Goal: Information Seeking & Learning: Learn about a topic

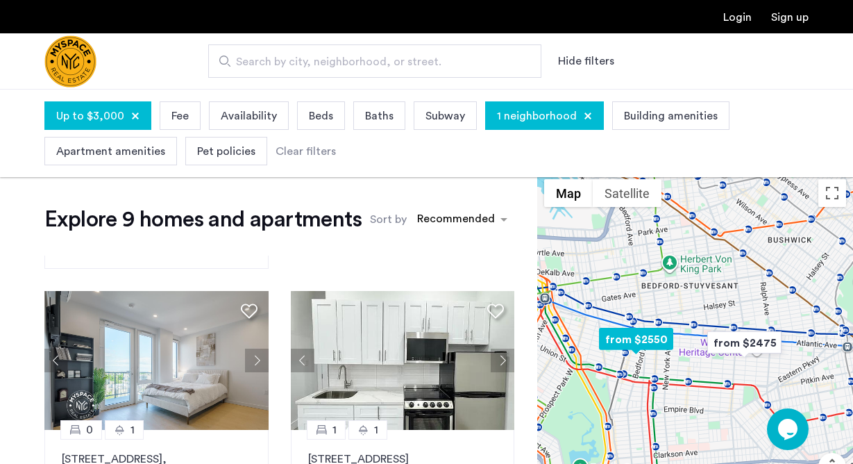
scroll to position [619, 0]
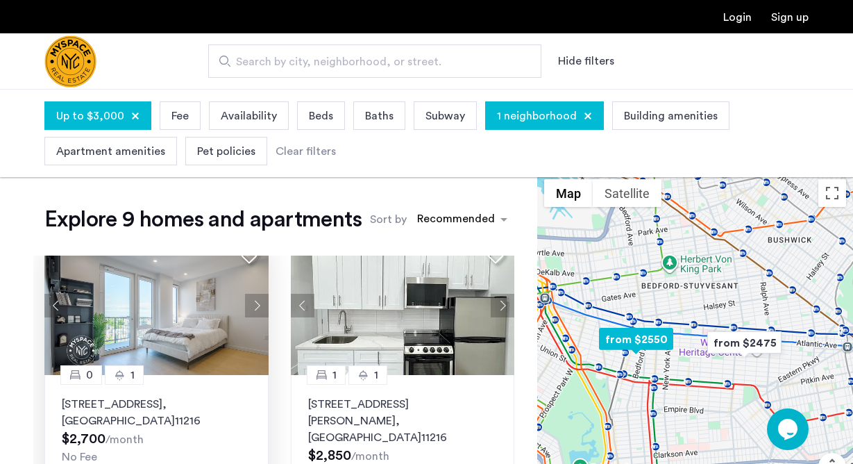
click at [255, 294] on button "Next apartment" at bounding box center [257, 306] width 24 height 24
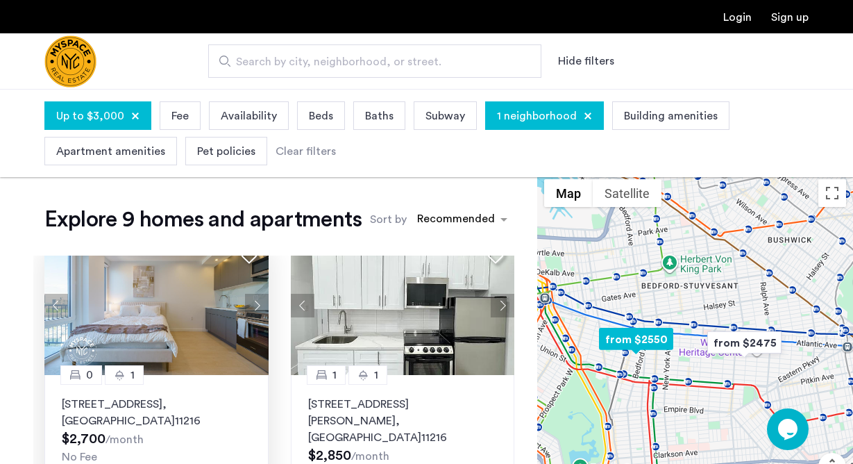
click at [252, 294] on button "Next apartment" at bounding box center [257, 306] width 24 height 24
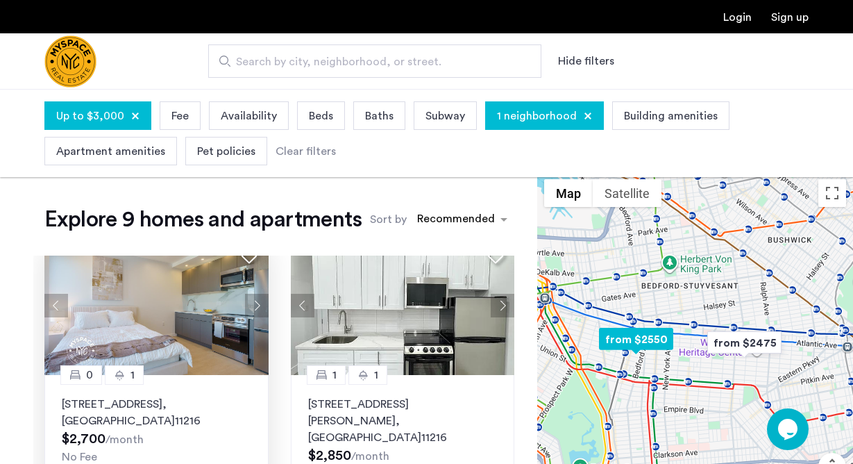
click at [252, 294] on button "Next apartment" at bounding box center [257, 306] width 24 height 24
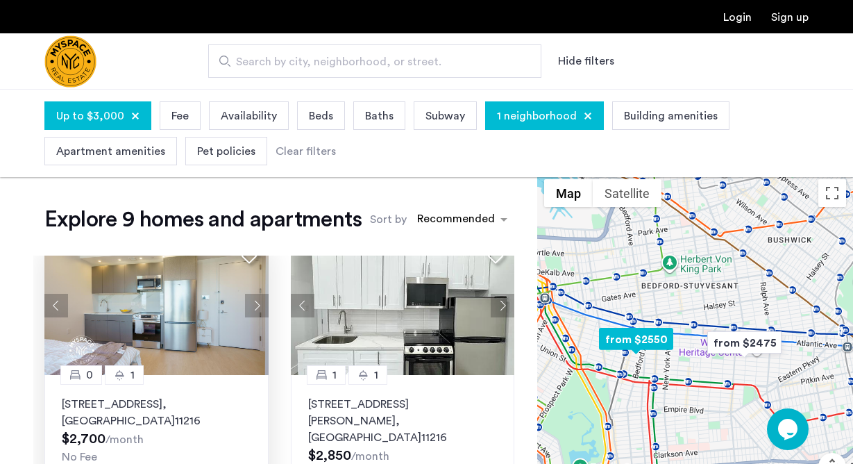
click at [252, 294] on button "Next apartment" at bounding box center [257, 306] width 24 height 24
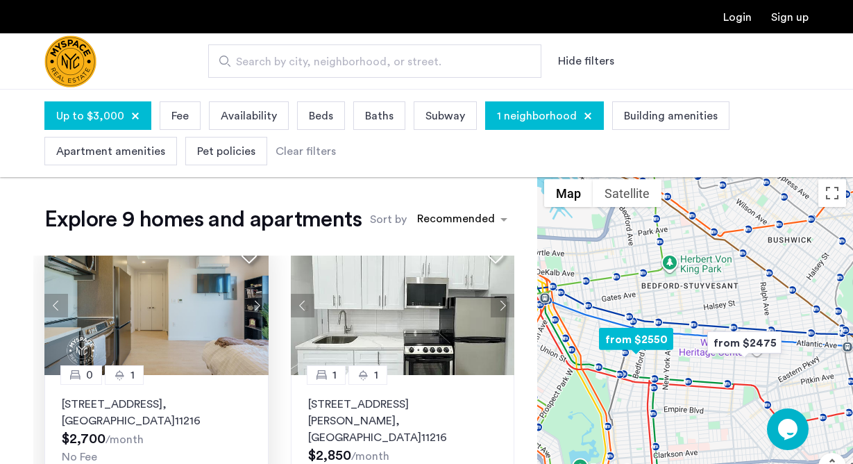
click at [252, 294] on button "Next apartment" at bounding box center [257, 306] width 24 height 24
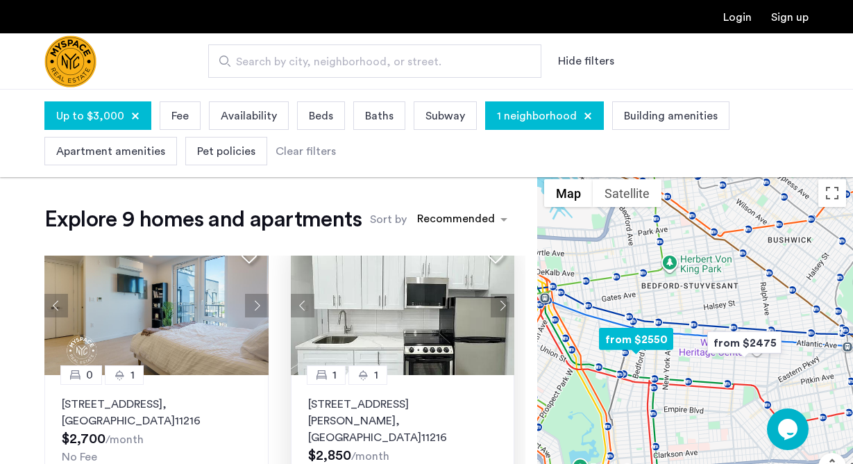
click at [498, 294] on button "Next apartment" at bounding box center [503, 306] width 24 height 24
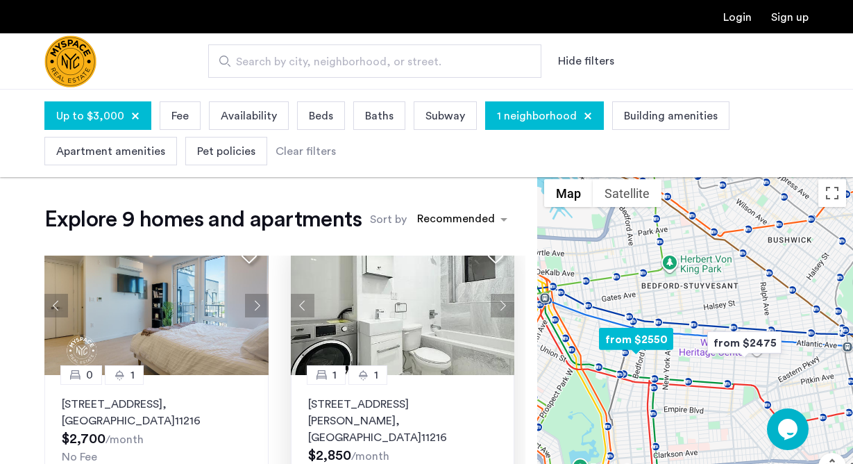
click at [498, 294] on button "Next apartment" at bounding box center [503, 306] width 24 height 24
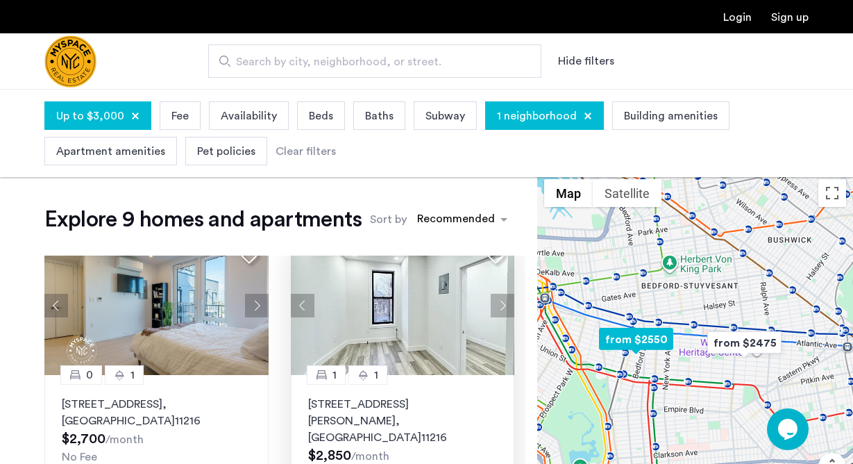
click at [498, 294] on button "Next apartment" at bounding box center [503, 306] width 24 height 24
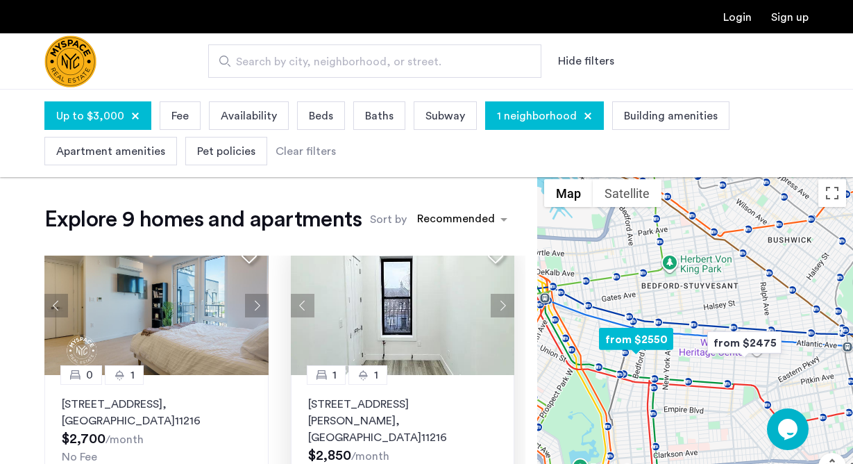
click at [498, 294] on button "Next apartment" at bounding box center [503, 306] width 24 height 24
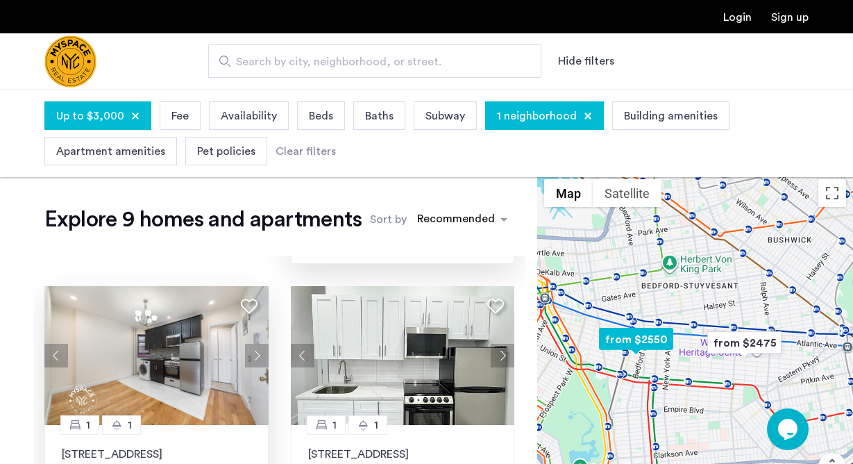
scroll to position [910, 0]
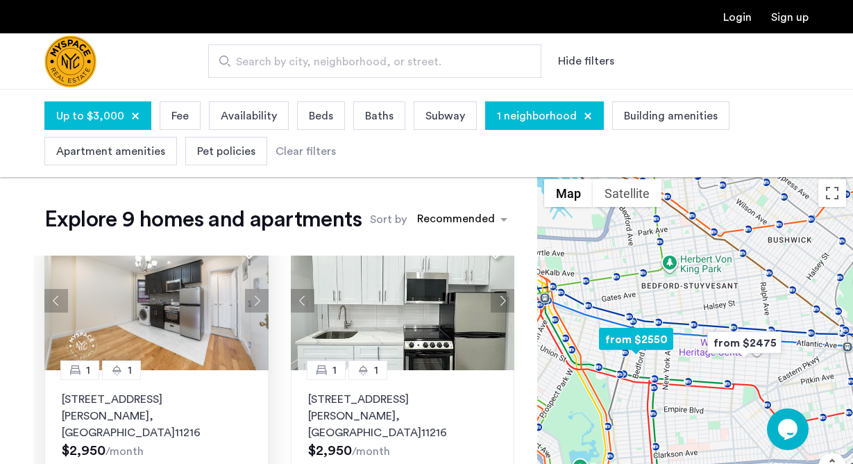
click at [260, 289] on button "Next apartment" at bounding box center [257, 301] width 24 height 24
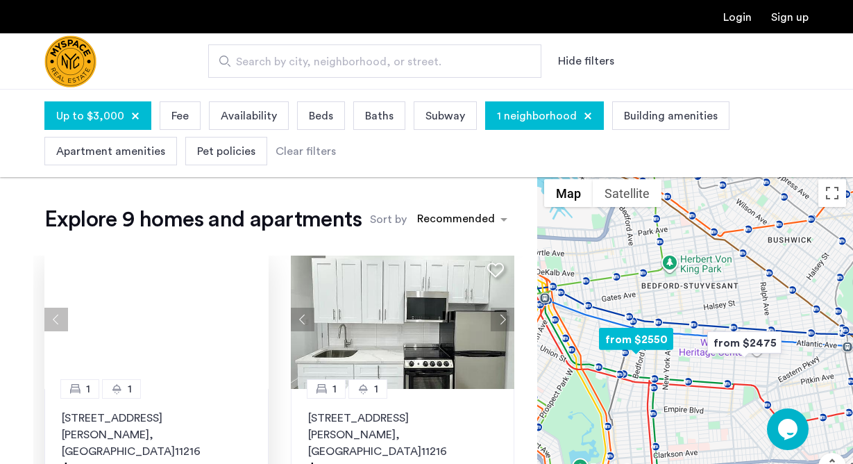
scroll to position [876, 0]
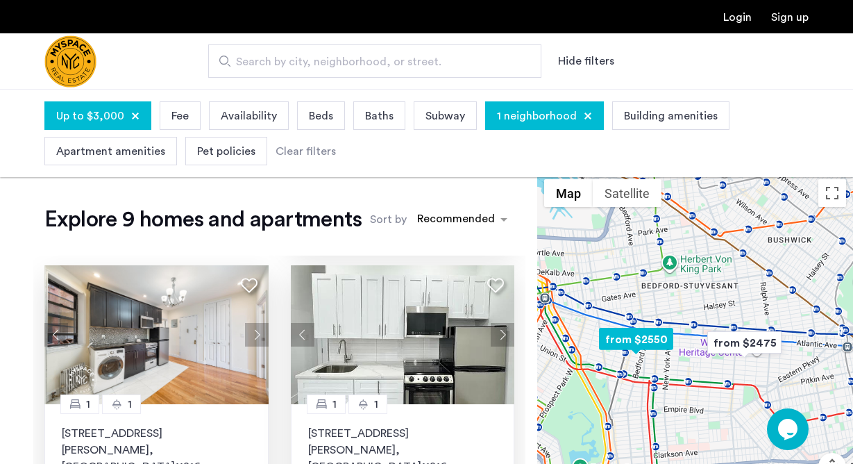
click at [502, 323] on button "Next apartment" at bounding box center [503, 335] width 24 height 24
